Goal: Task Accomplishment & Management: Use online tool/utility

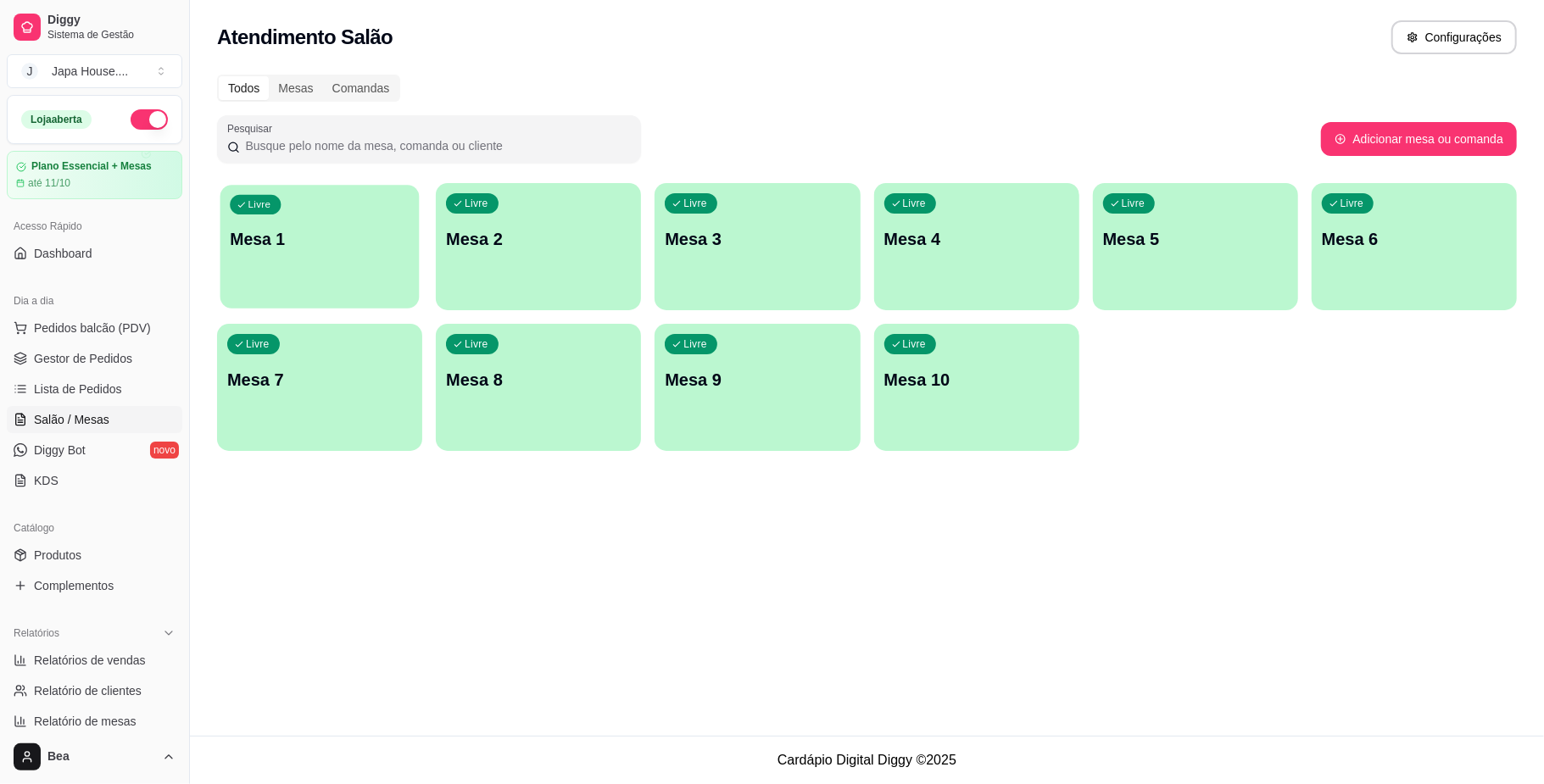
click at [358, 262] on div "Livre Mesa 1" at bounding box center [320, 237] width 199 height 104
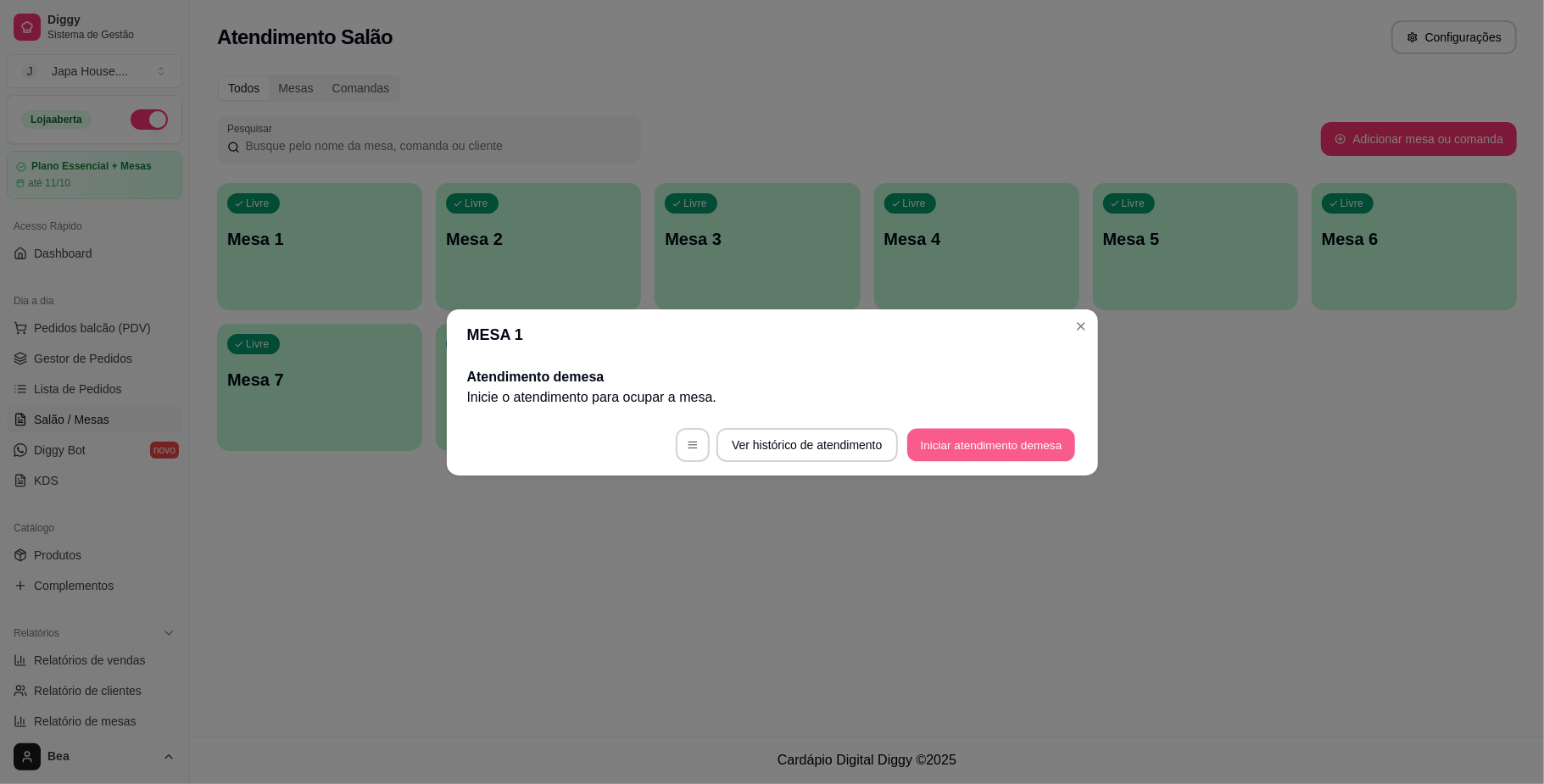
click at [995, 448] on button "Iniciar atendimento de mesa" at bounding box center [992, 444] width 168 height 33
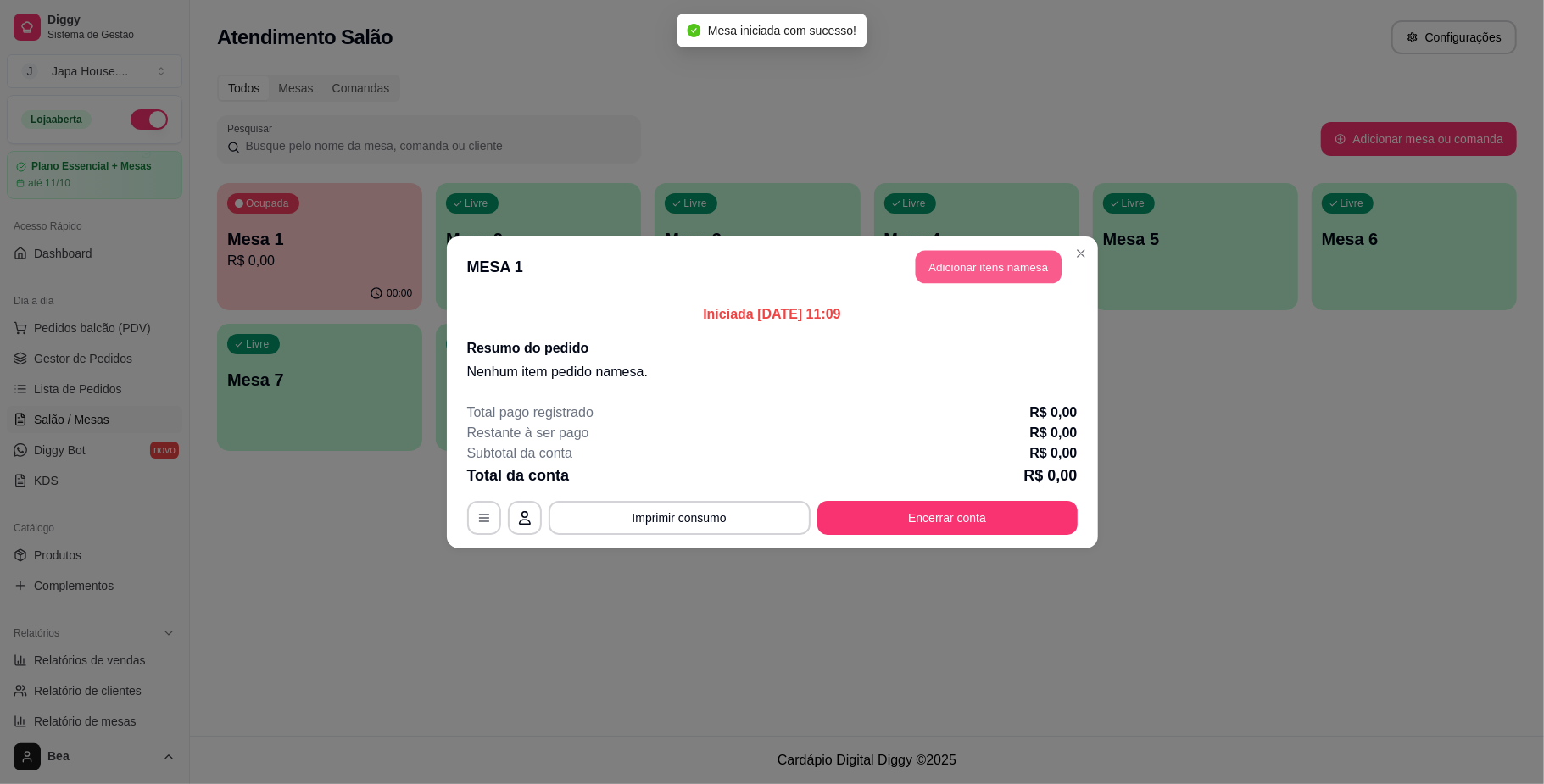
click at [1001, 268] on button "Adicionar itens na mesa" at bounding box center [989, 266] width 146 height 33
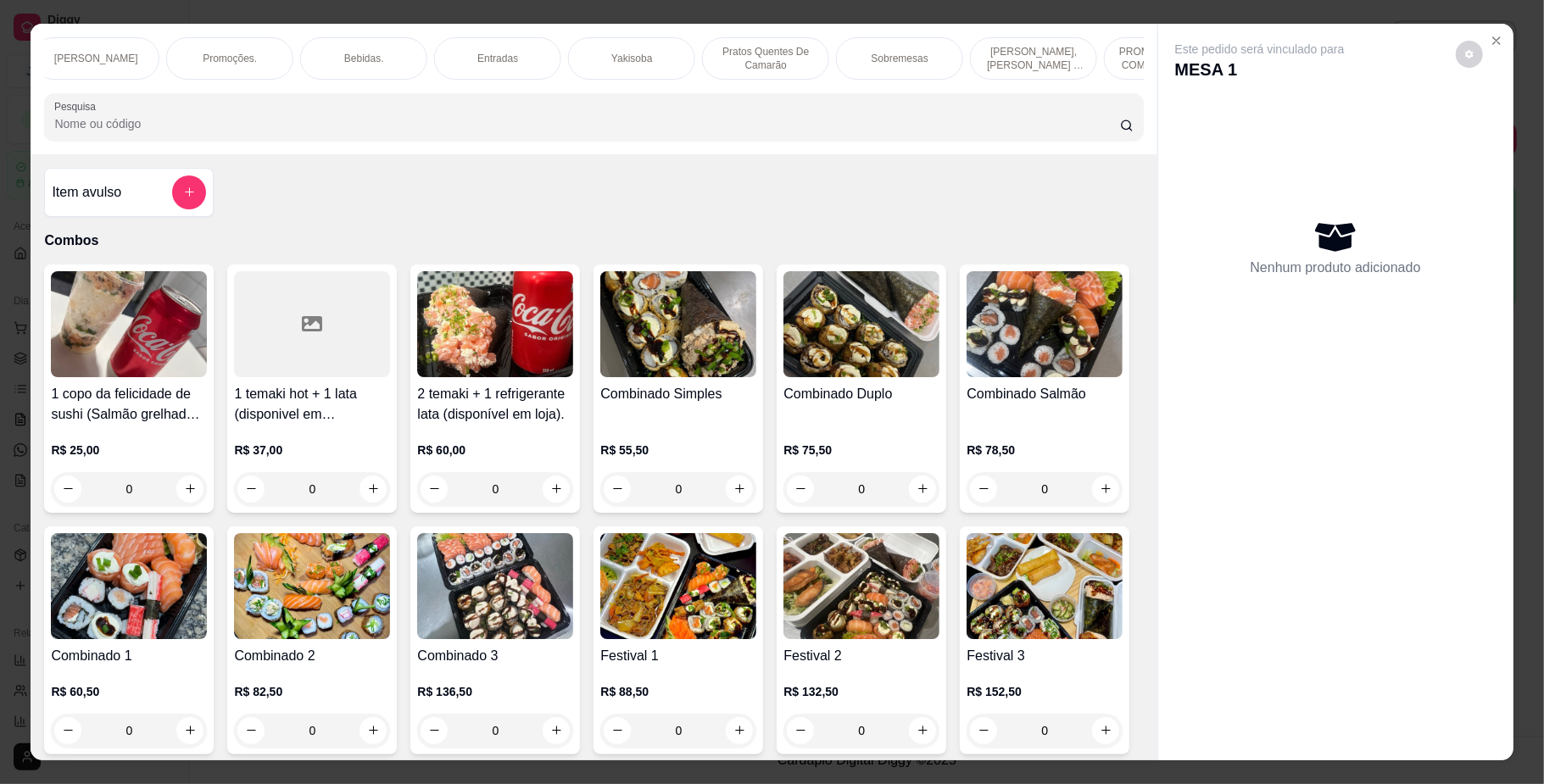
scroll to position [0, 962]
click at [578, 59] on div "Yakisoba" at bounding box center [620, 59] width 127 height 42
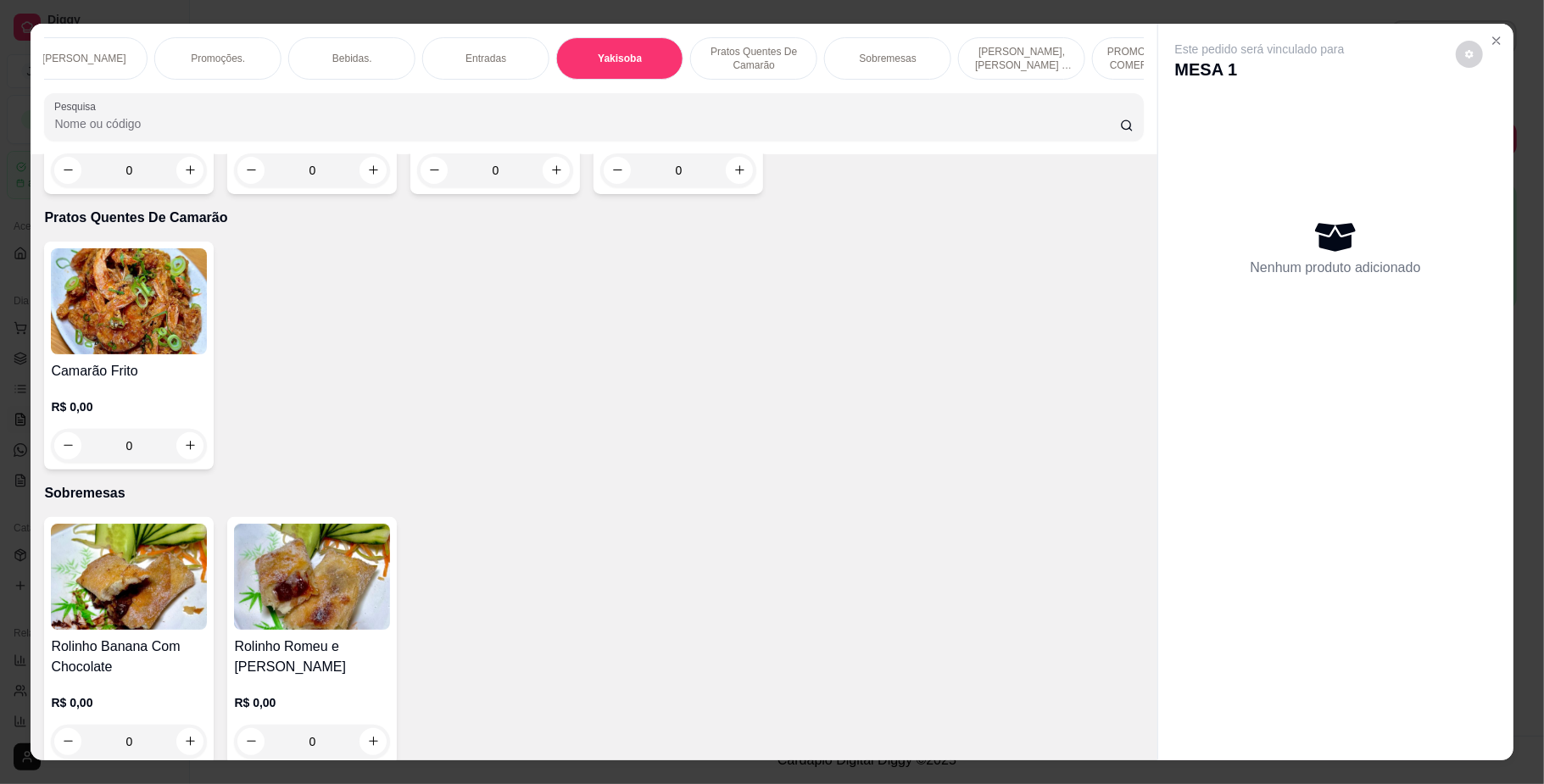
scroll to position [31, 0]
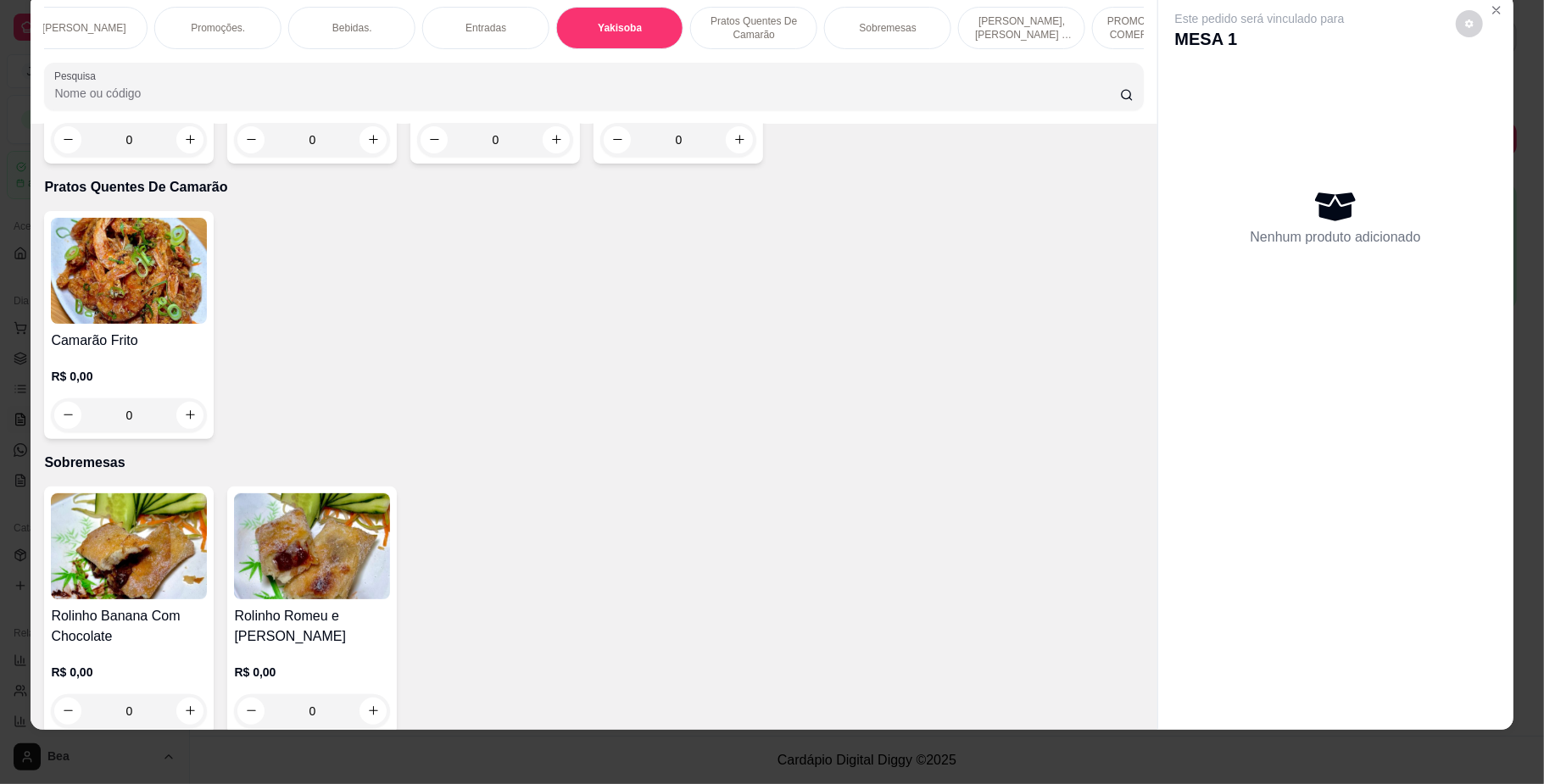
click at [1106, 14] on p "PROMOÇÕES PARA COMER NO LOCAL" at bounding box center [1156, 28] width 99 height 27
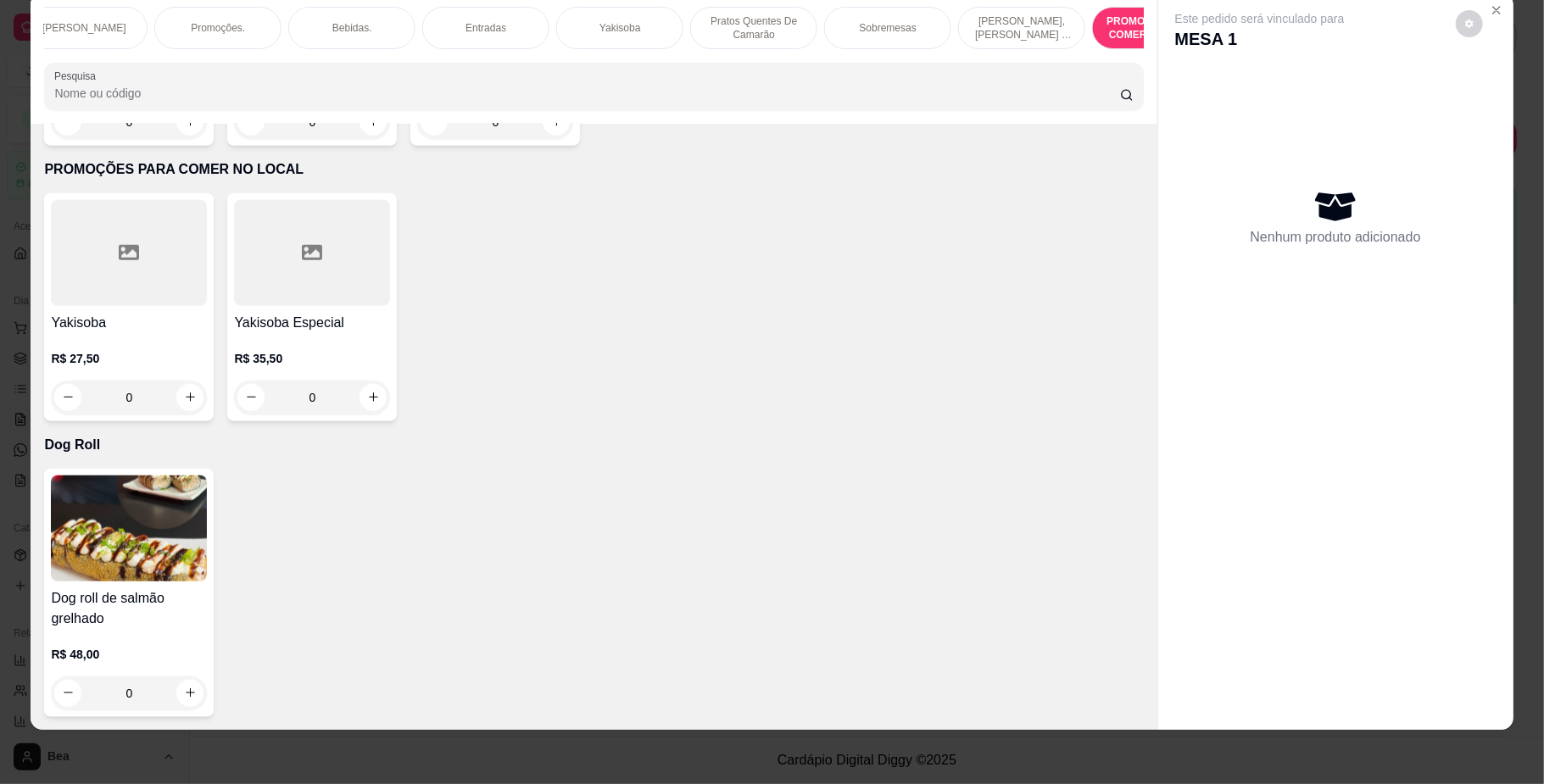
click at [258, 303] on div at bounding box center [312, 252] width 156 height 106
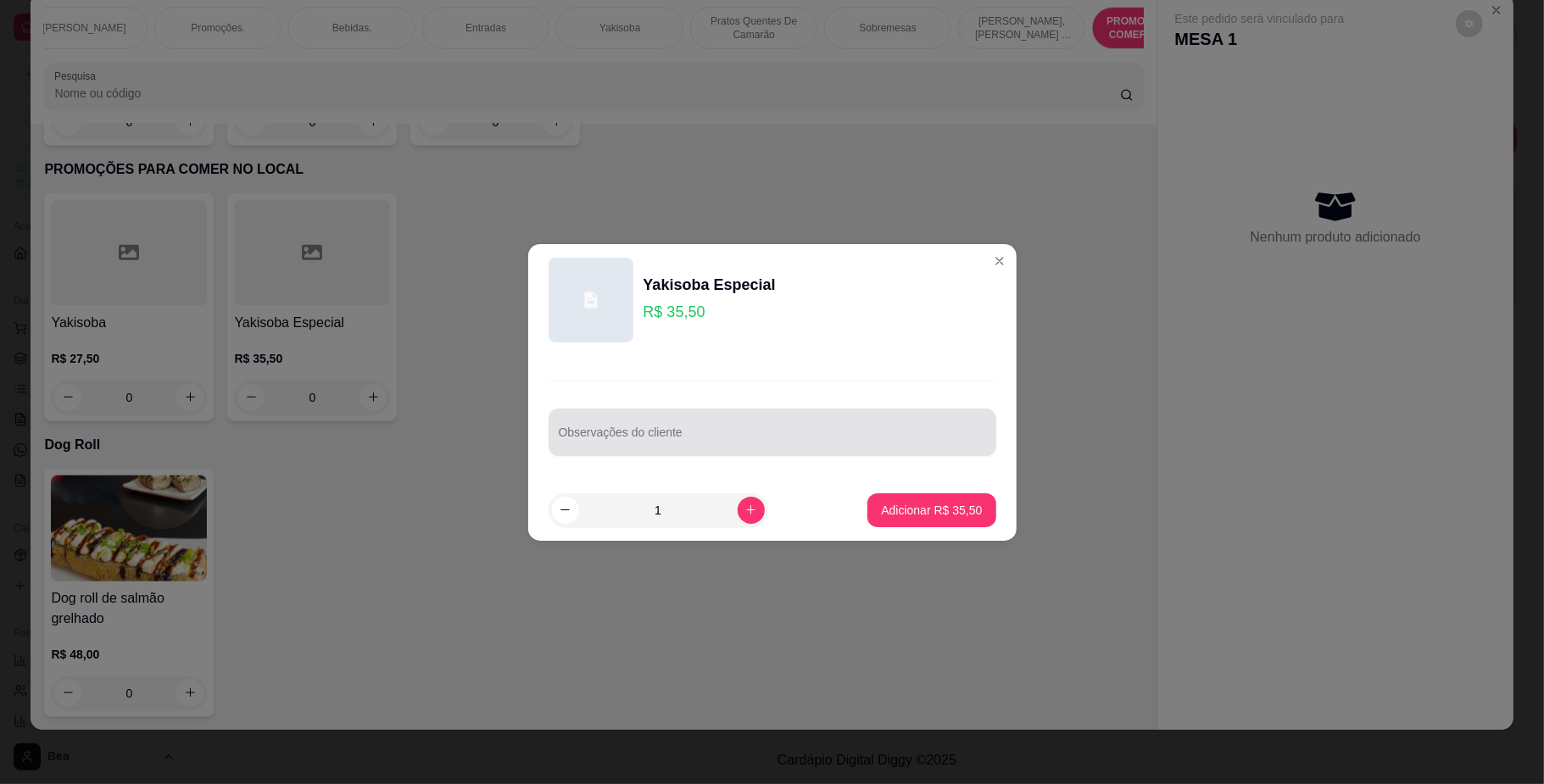
click at [615, 429] on div at bounding box center [772, 432] width 427 height 34
type input "SEM FRANGO"
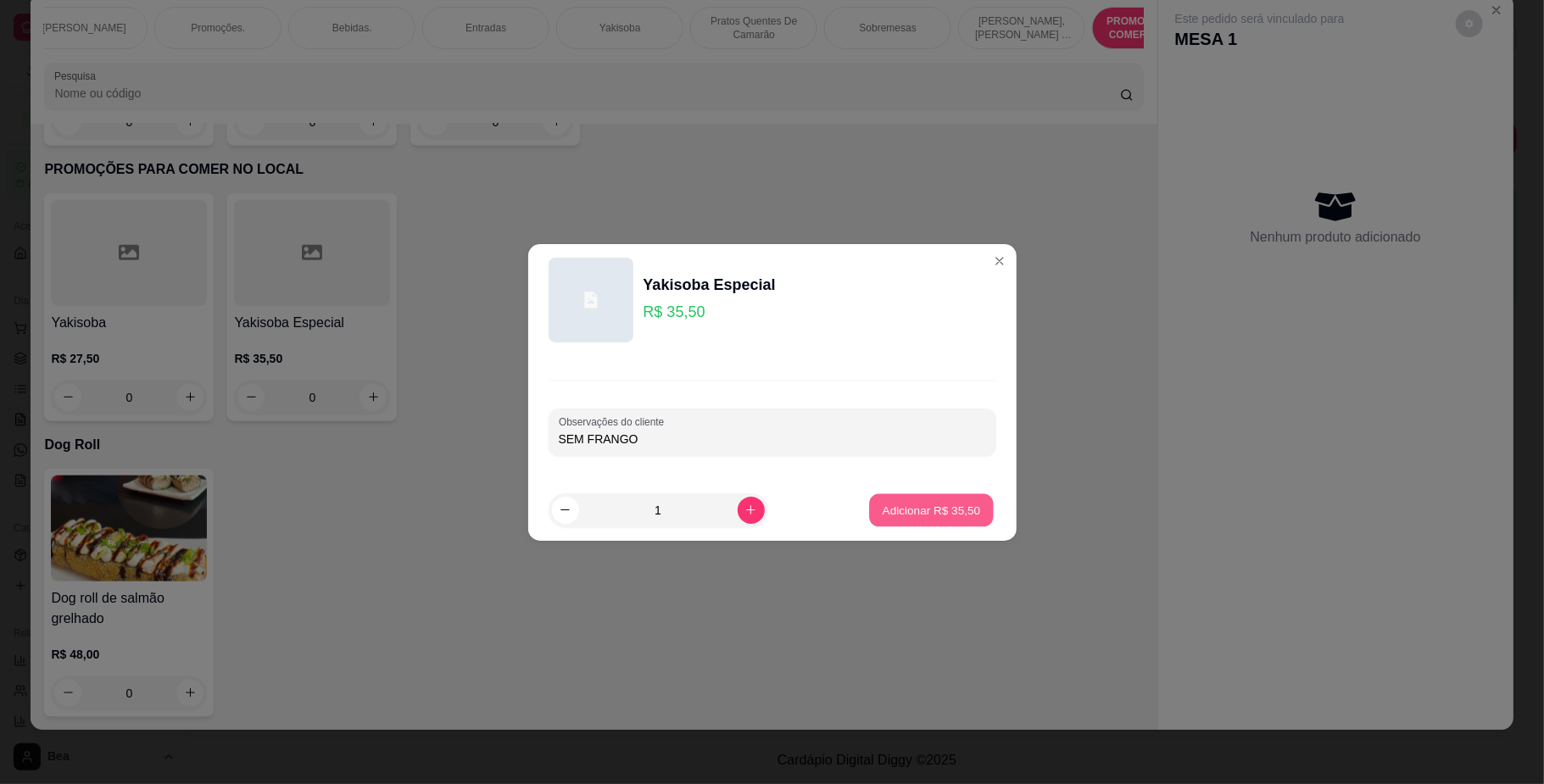
click at [902, 497] on button "Adicionar R$ 35,50" at bounding box center [932, 510] width 125 height 33
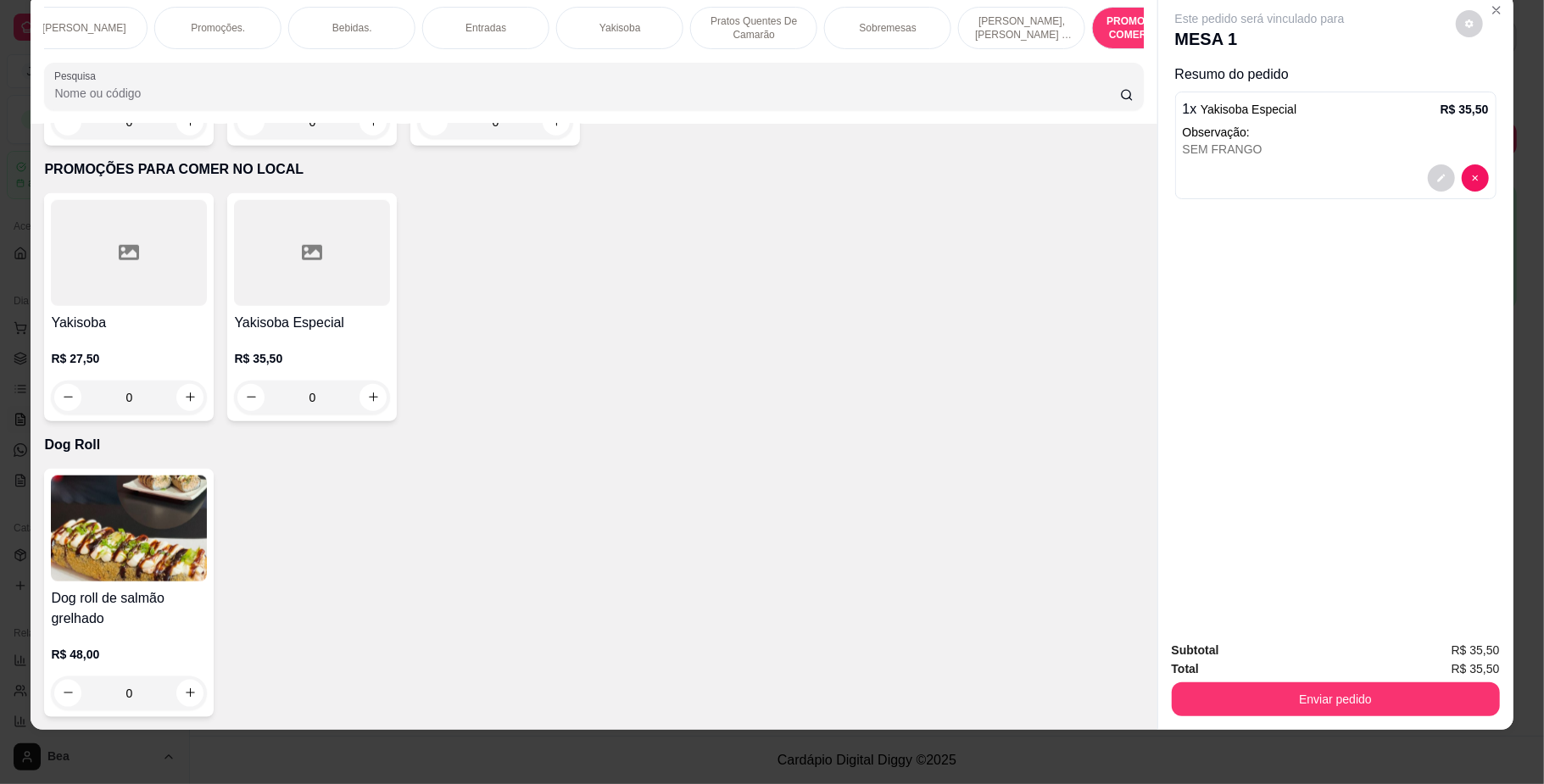
click at [332, 25] on p "Bebidas." at bounding box center [352, 28] width 40 height 14
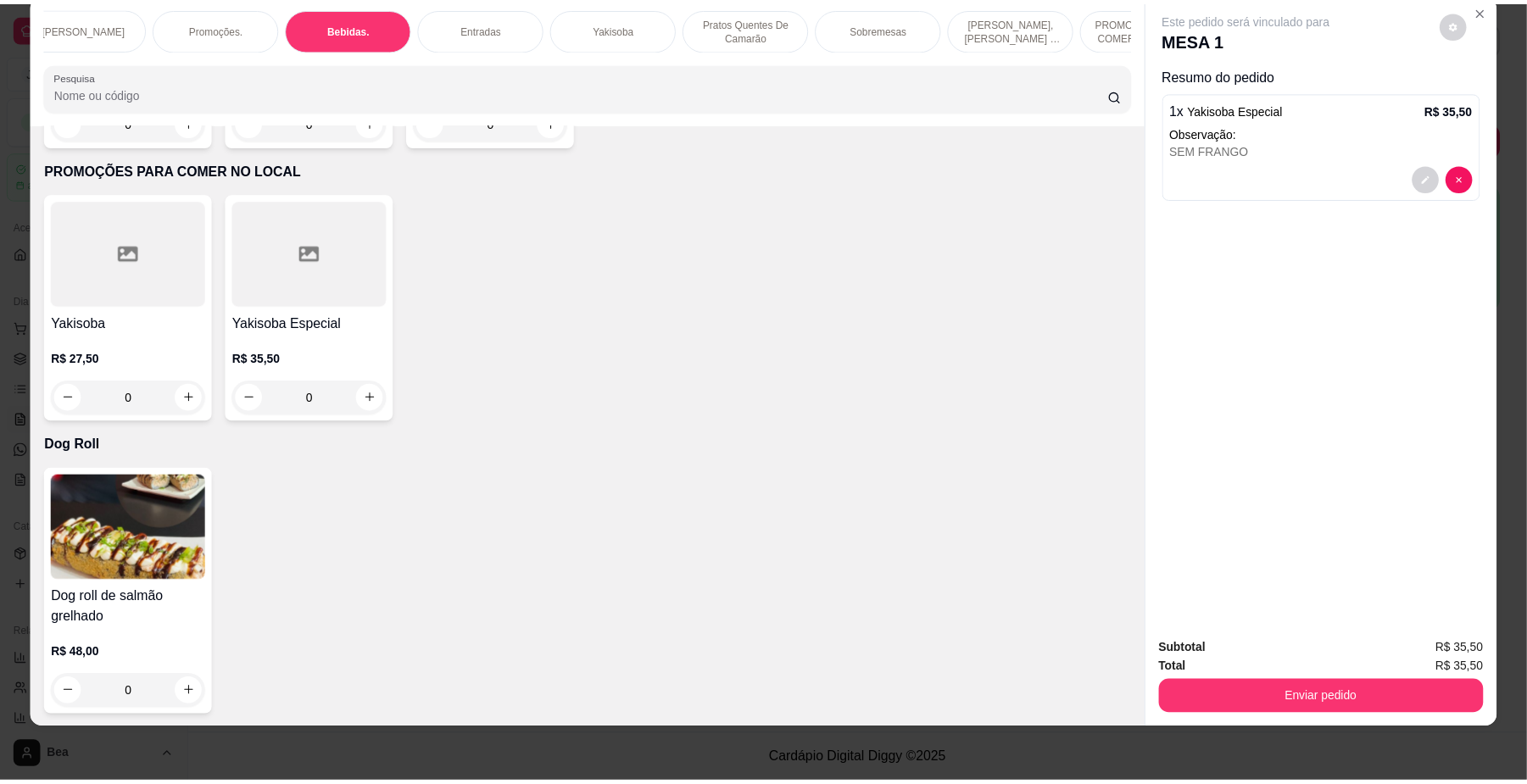
scroll to position [3645, 0]
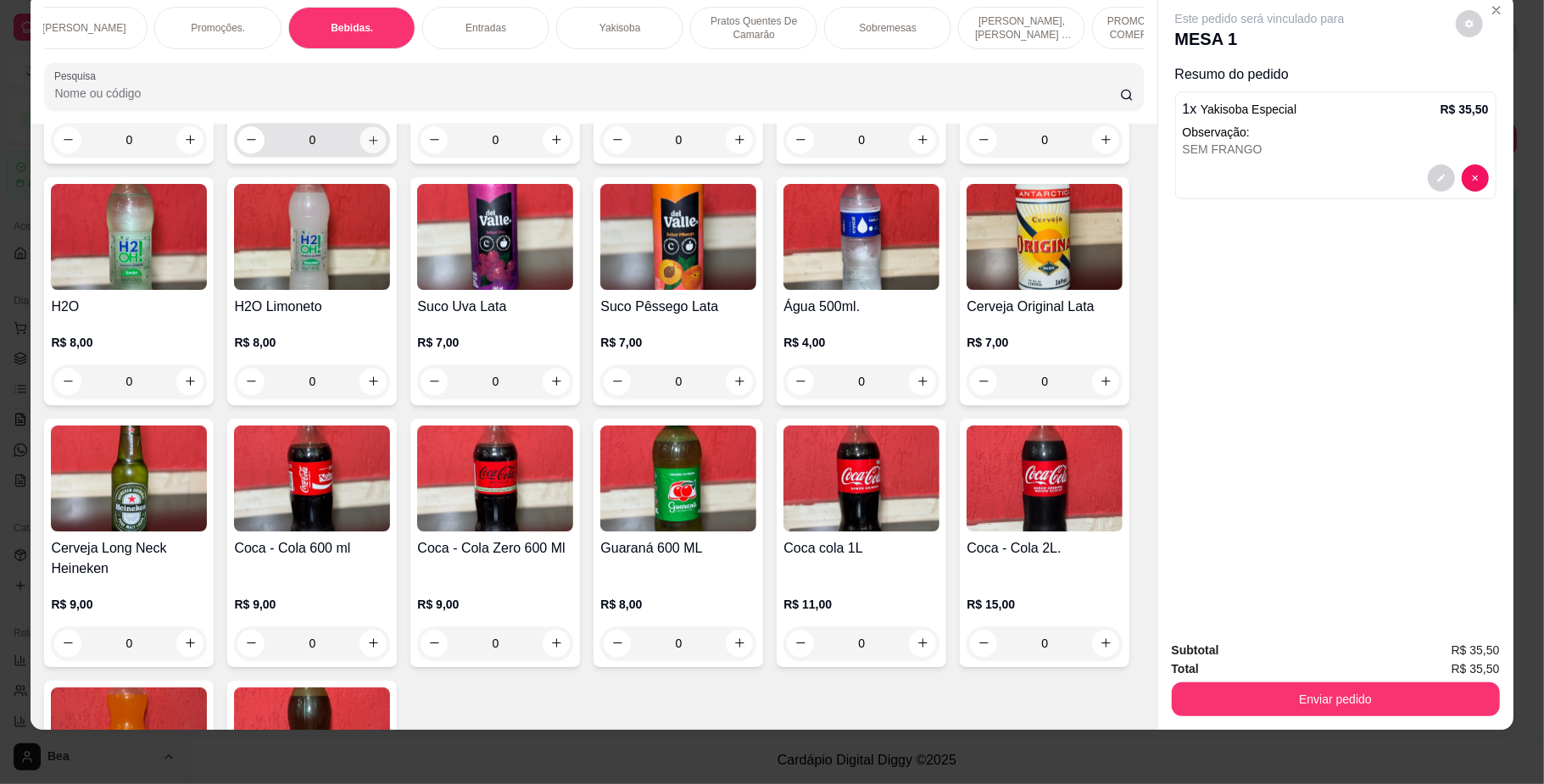
click at [370, 146] on icon "increase-product-quantity" at bounding box center [373, 139] width 13 height 13
type input "1"
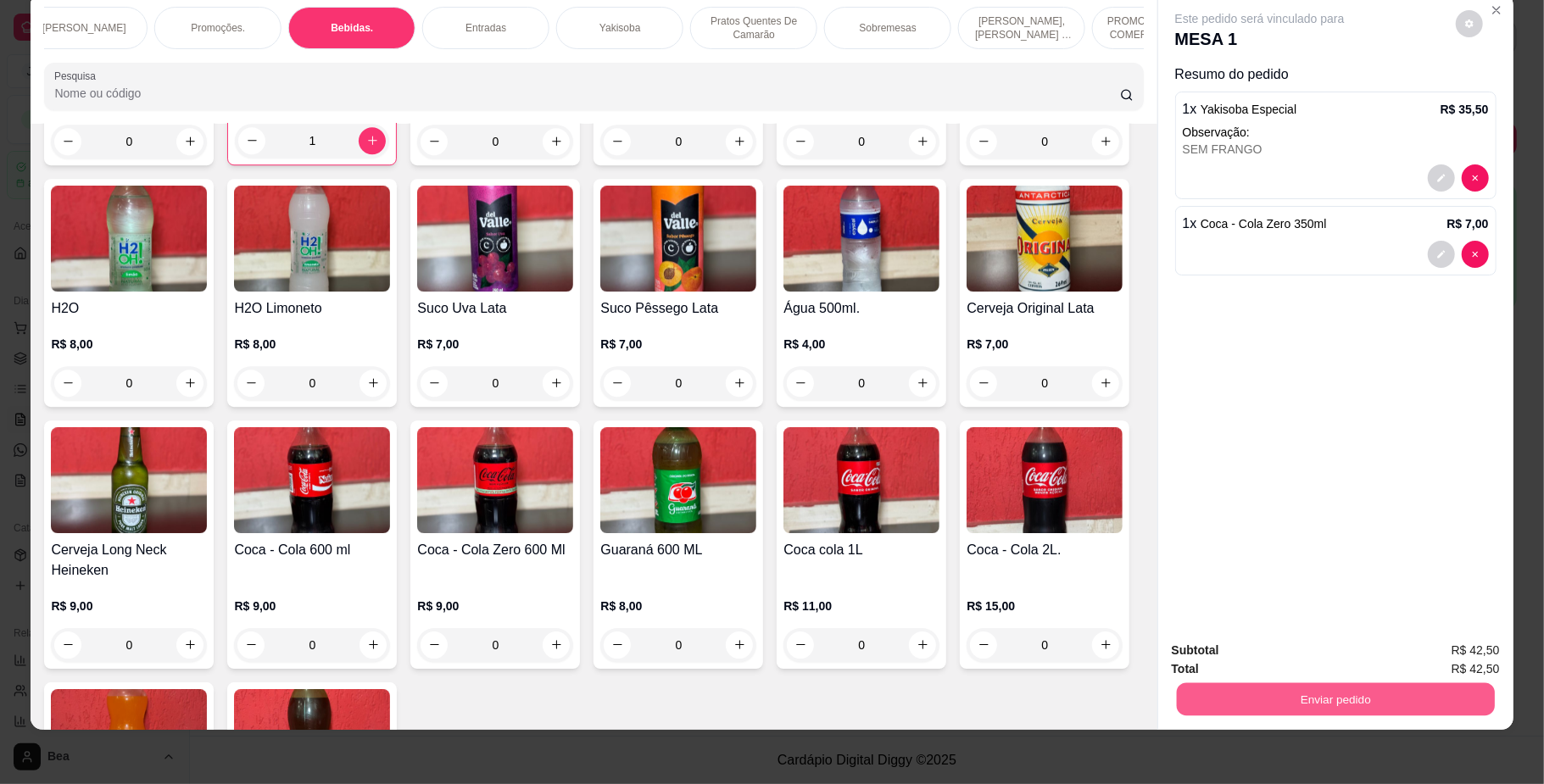
click at [1216, 713] on button "Enviar pedido" at bounding box center [1335, 699] width 318 height 33
click at [1230, 652] on button "Não registrar e enviar pedido" at bounding box center [1278, 657] width 172 height 31
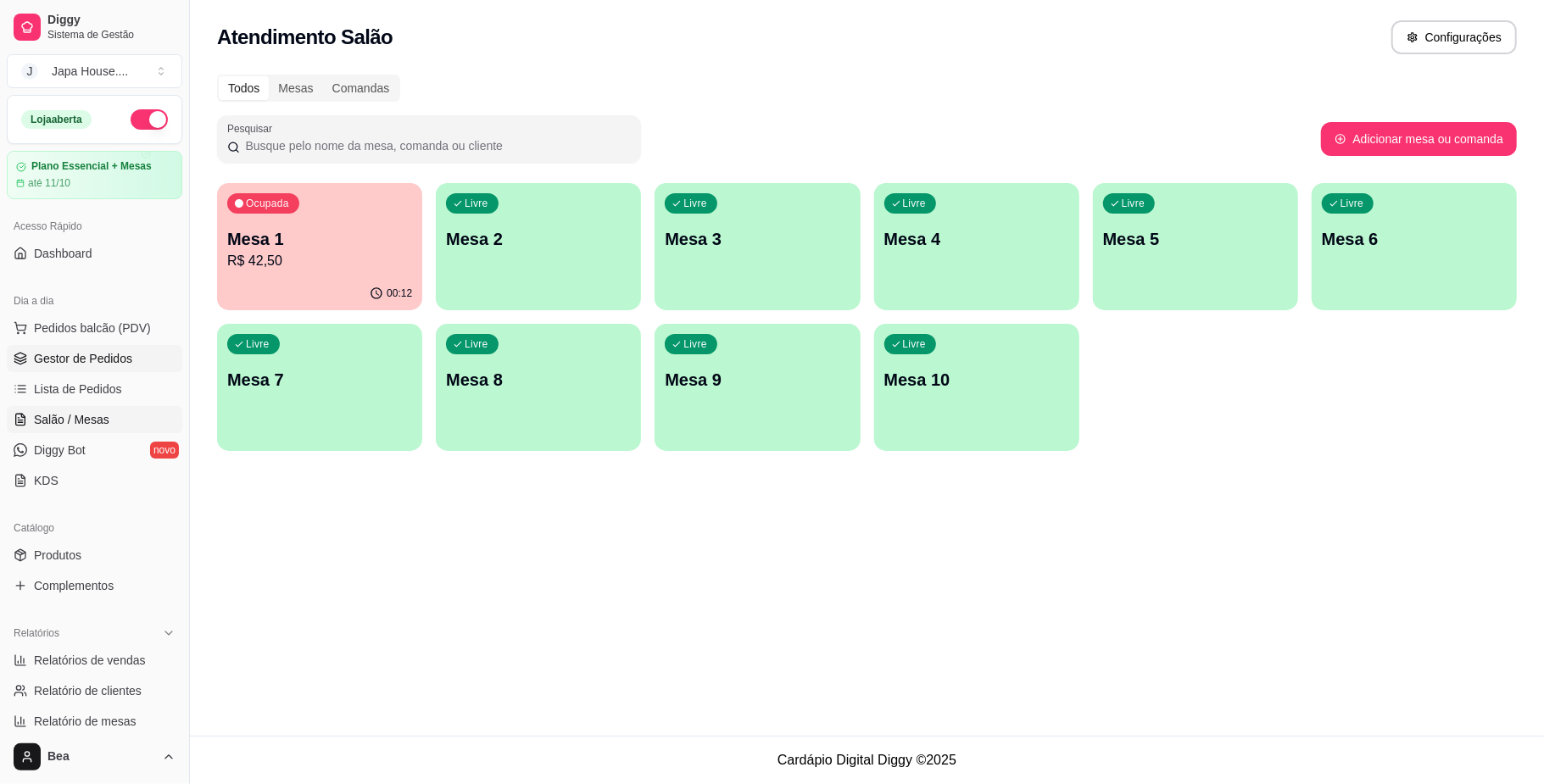
click at [97, 357] on span "Gestor de Pedidos" at bounding box center [83, 358] width 99 height 17
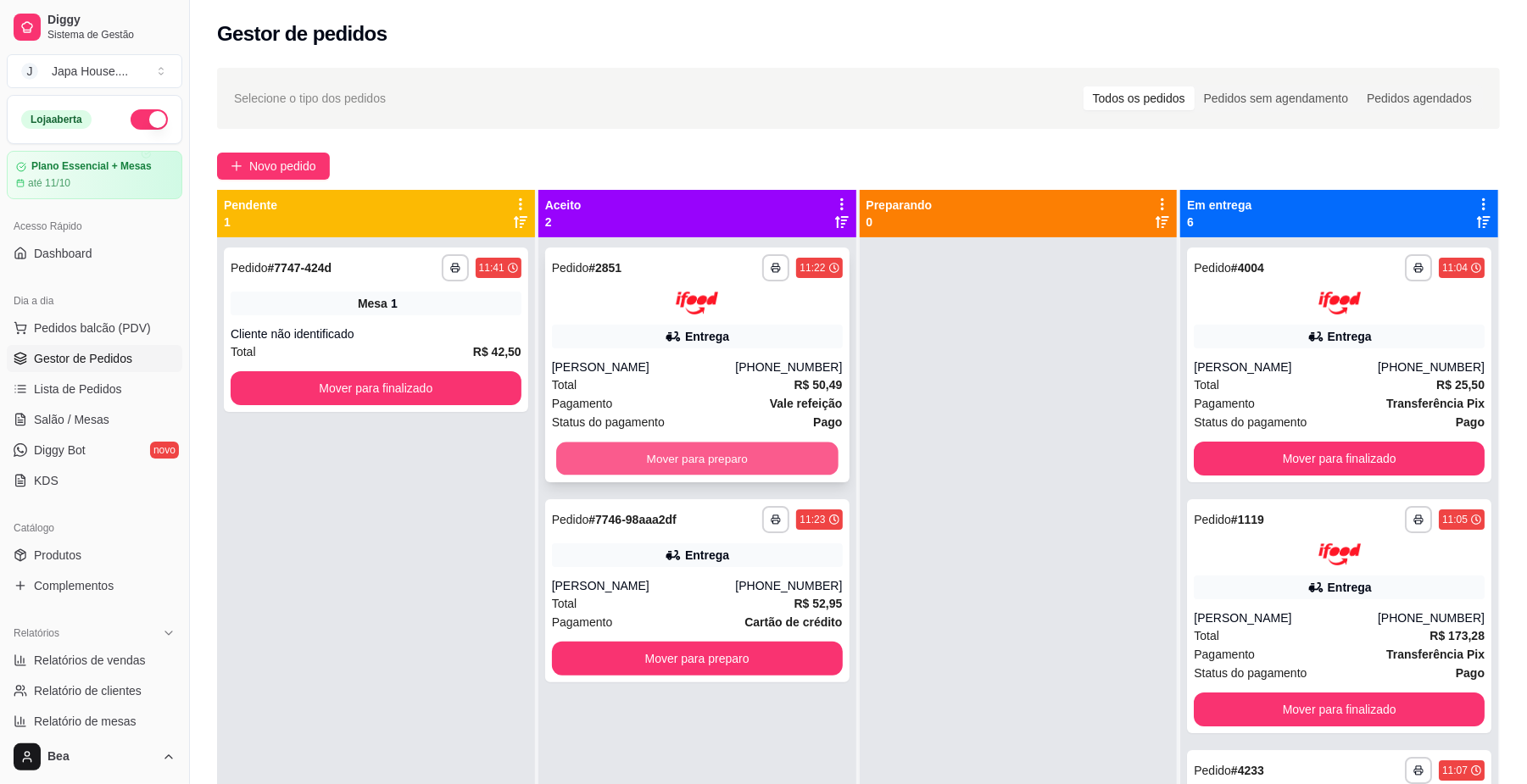
click at [723, 462] on button "Mover para preparo" at bounding box center [697, 458] width 281 height 33
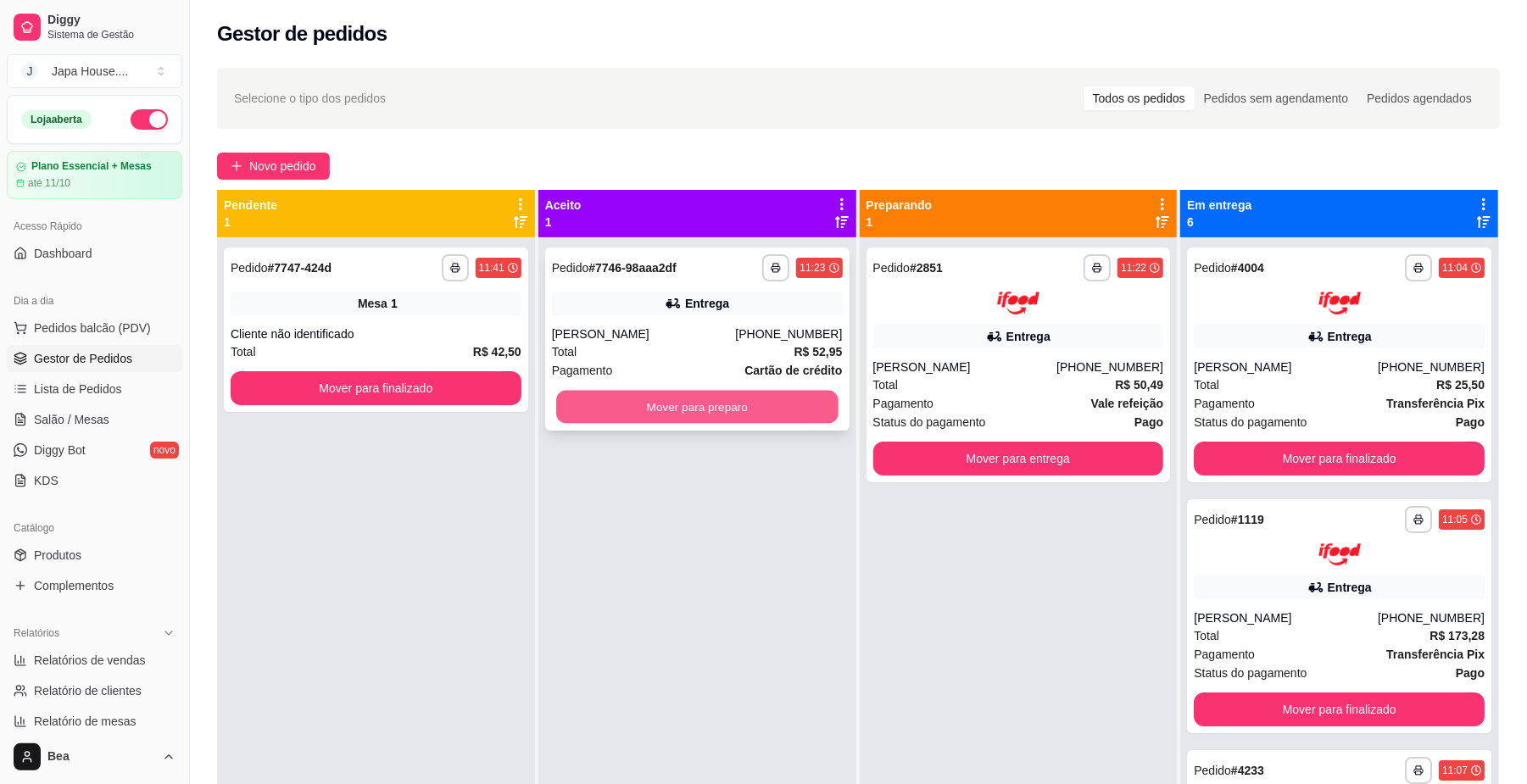
click at [696, 410] on button "Mover para preparo" at bounding box center [697, 407] width 281 height 33
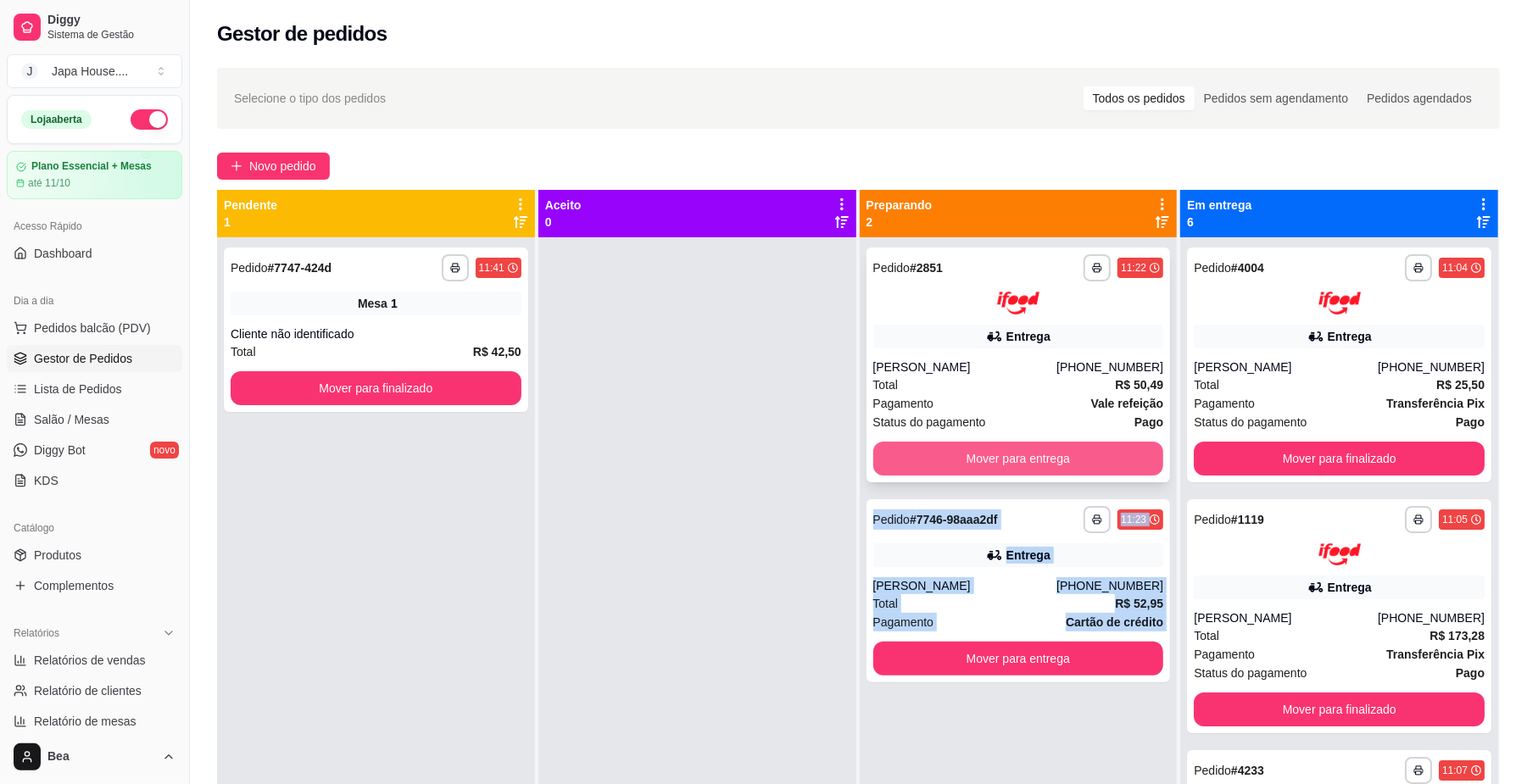
drag, startPoint x: 976, startPoint y: 676, endPoint x: 1036, endPoint y: 462, distance: 222.3
click at [1036, 462] on div "**********" at bounding box center [1019, 629] width 318 height 784
click at [1036, 462] on button "Mover para entrega" at bounding box center [1018, 458] width 281 height 33
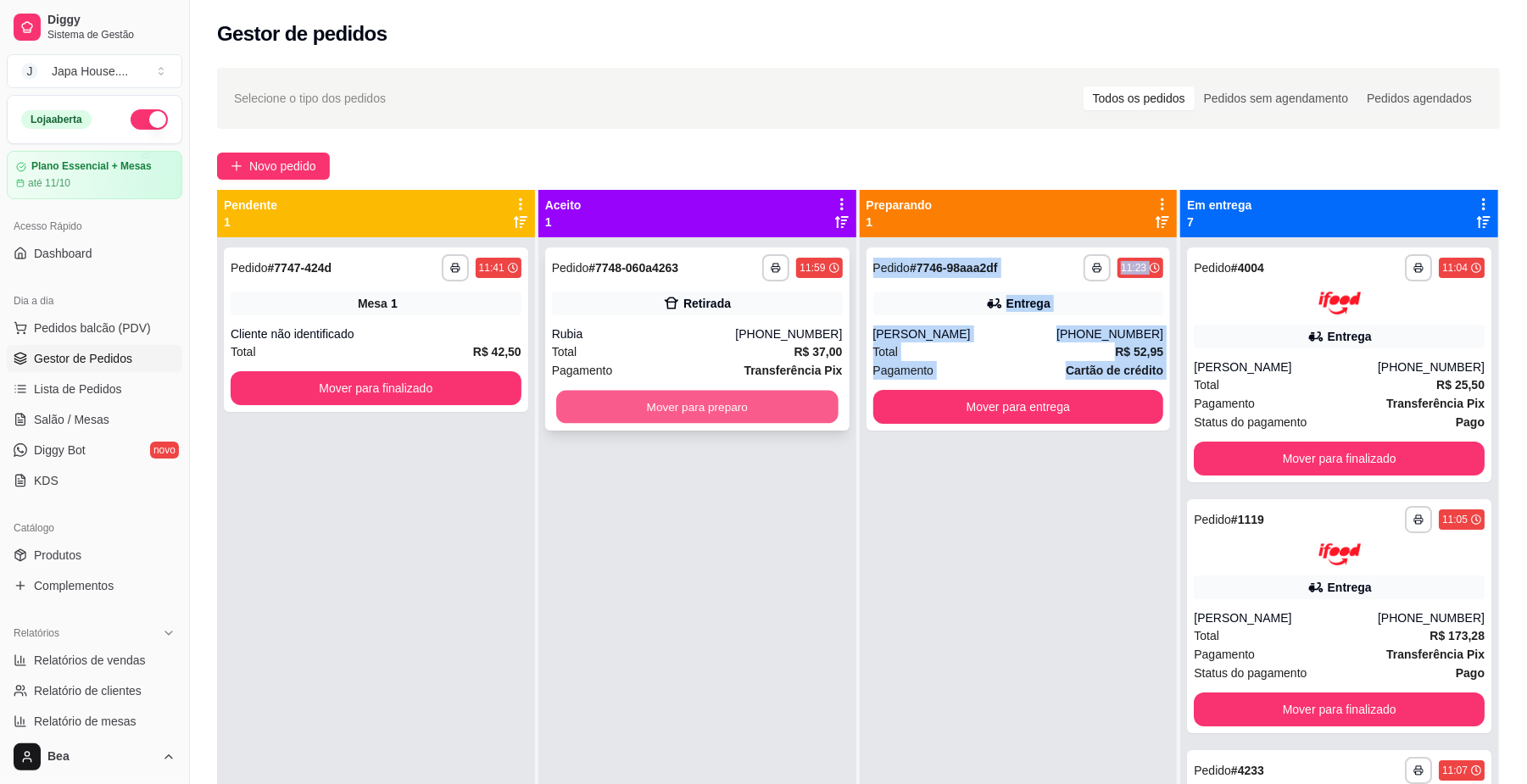
click at [764, 408] on button "Mover para preparo" at bounding box center [697, 407] width 281 height 33
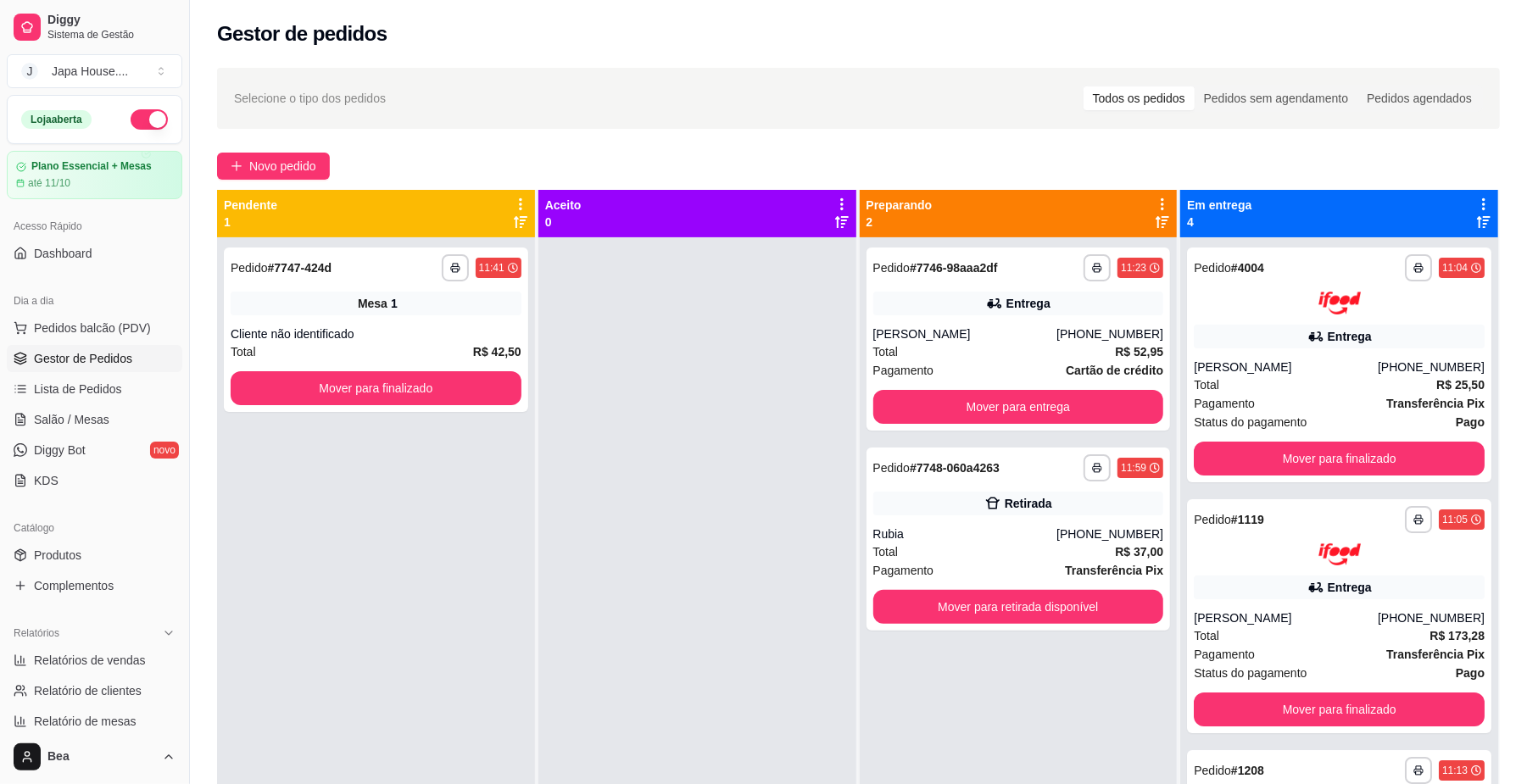
click at [789, 386] on div at bounding box center [698, 629] width 318 height 784
click at [933, 400] on button "Mover para entrega" at bounding box center [1018, 407] width 281 height 33
